Goal: Navigation & Orientation: Go to known website

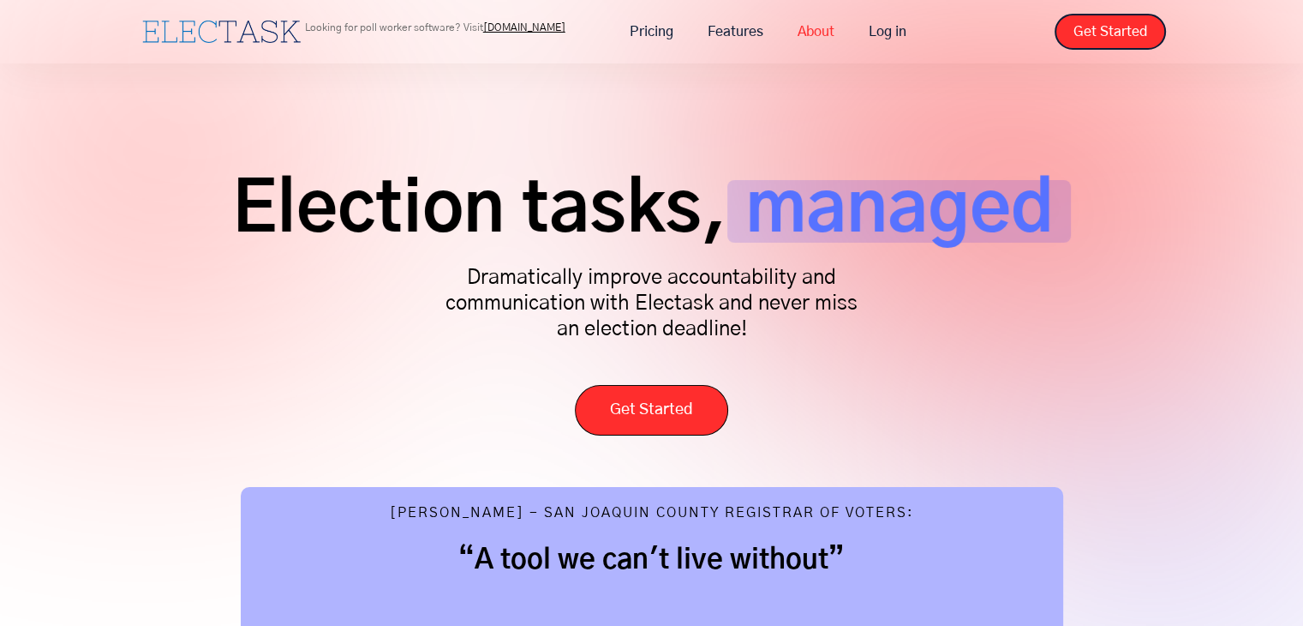
click at [813, 33] on link "About" at bounding box center [816, 32] width 71 height 36
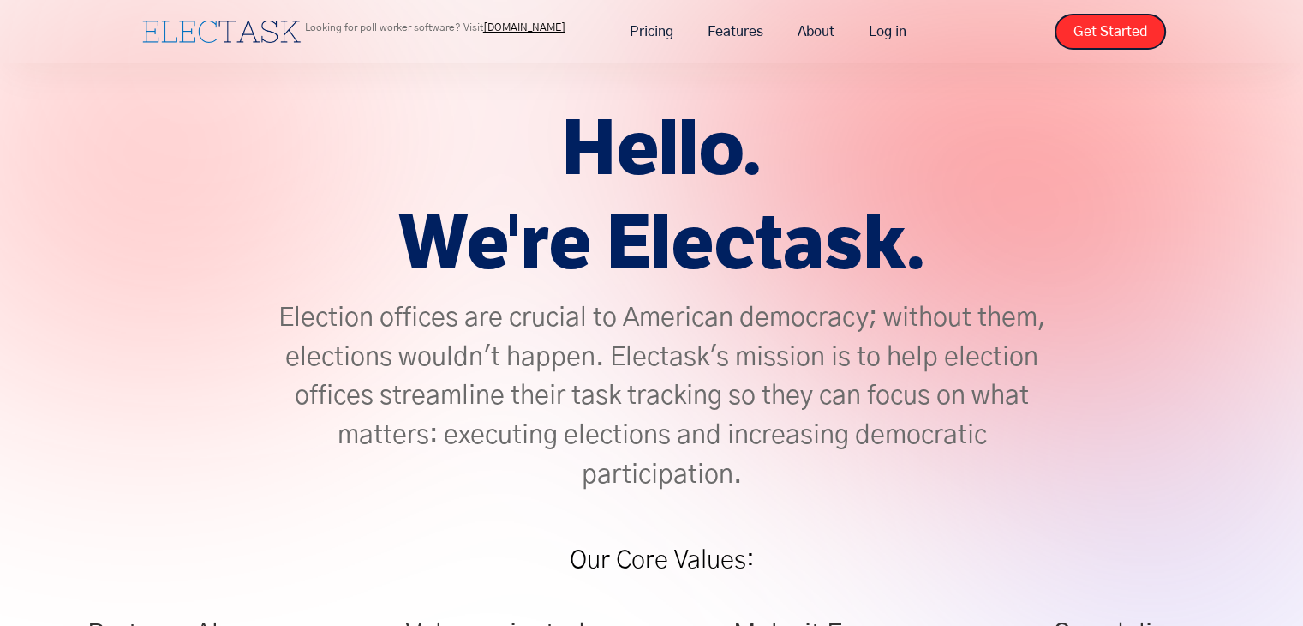
drag, startPoint x: 1305, startPoint y: 56, endPoint x: 1219, endPoint y: -75, distance: 156.4
click at [1219, 0] on html "Looking for poll worker software? Visit [DOMAIN_NAME] Pricing Features About Lo…" at bounding box center [651, 313] width 1303 height 626
click at [527, 18] on div "Looking for poll worker software? Visit [DOMAIN_NAME]" at bounding box center [371, 31] width 467 height 31
click at [525, 24] on link "[DOMAIN_NAME]" at bounding box center [524, 27] width 82 height 10
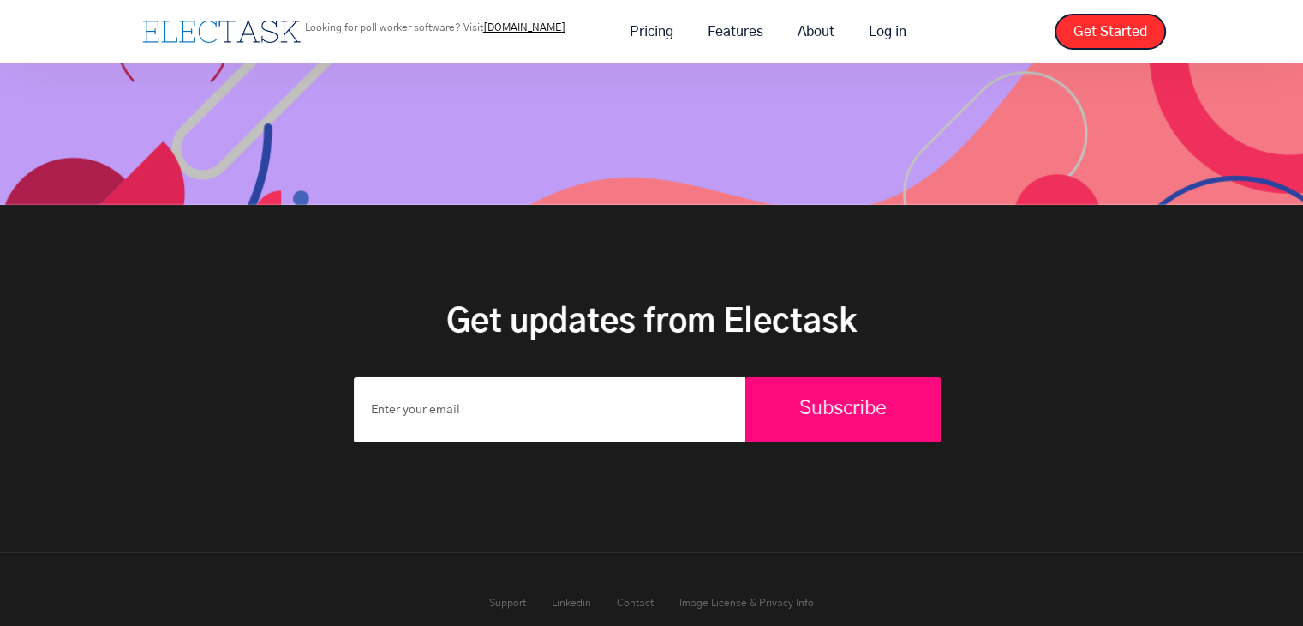
scroll to position [5905, 0]
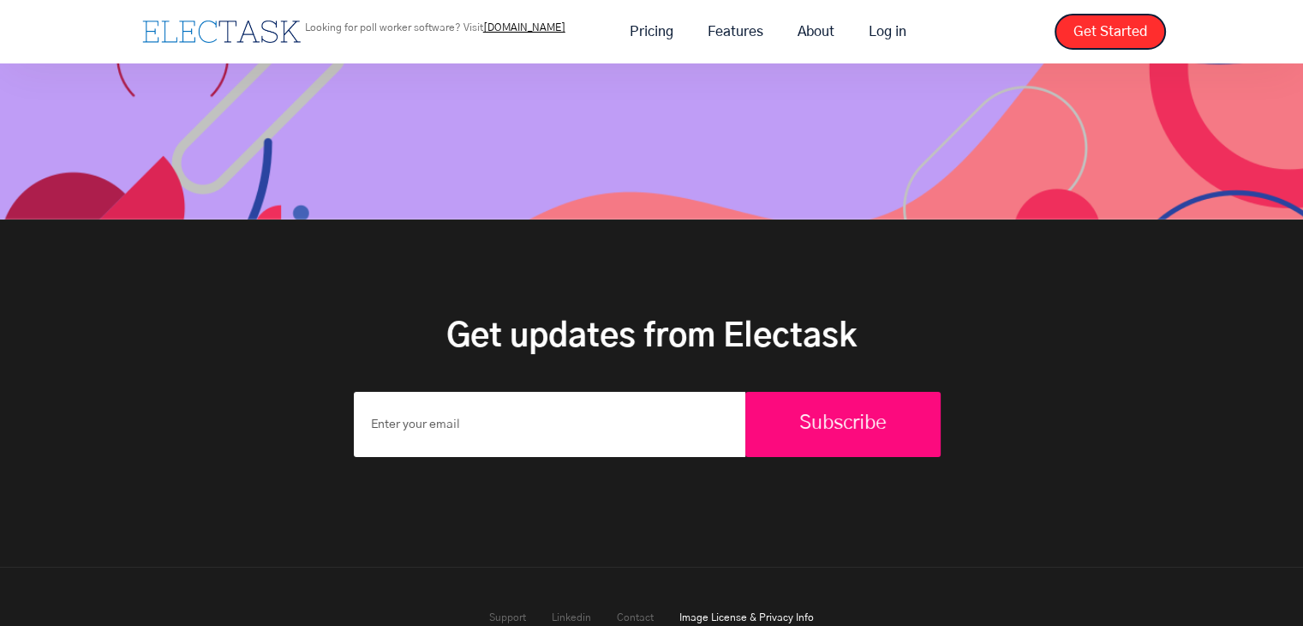
click at [758, 612] on link "Image License & Privacy Info" at bounding box center [747, 617] width 135 height 10
